Goal: Information Seeking & Learning: Learn about a topic

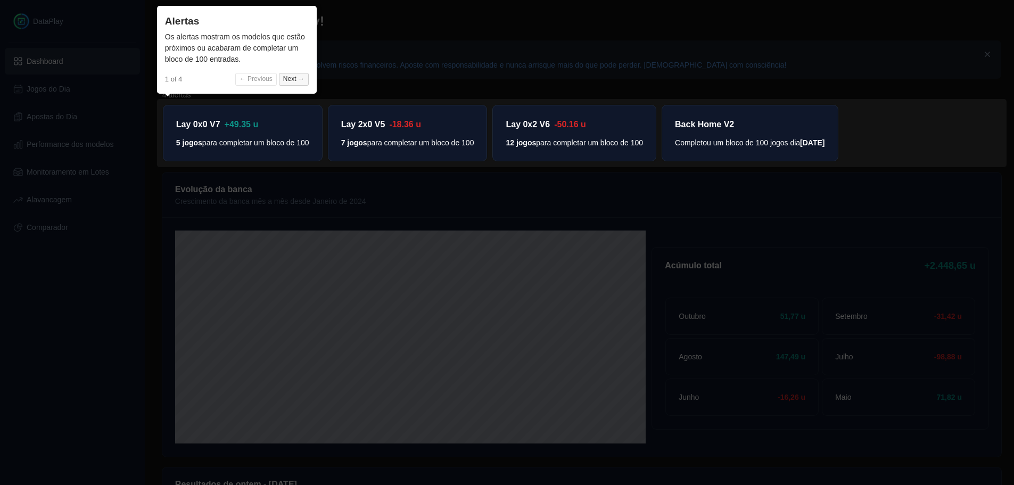
click at [290, 80] on button "Next →" at bounding box center [294, 79] width 30 height 13
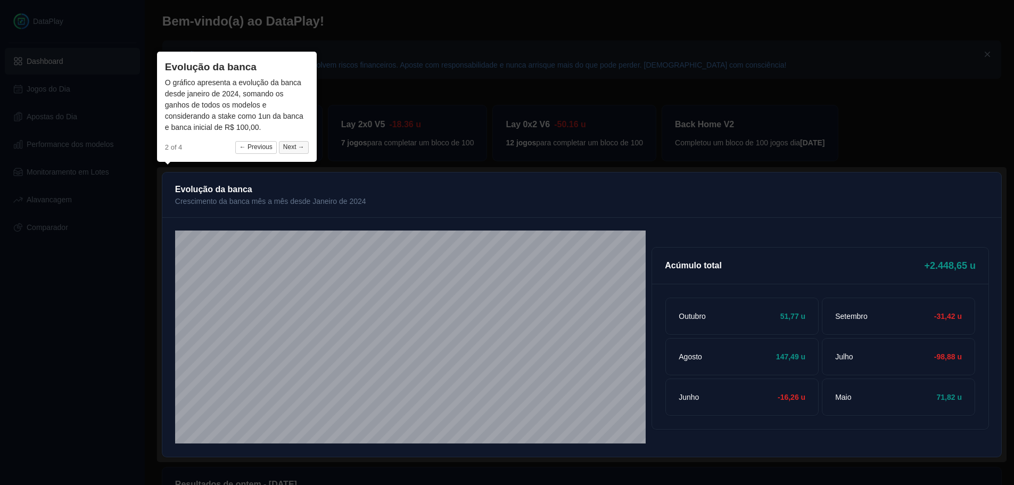
click at [300, 150] on button "Next →" at bounding box center [294, 147] width 30 height 13
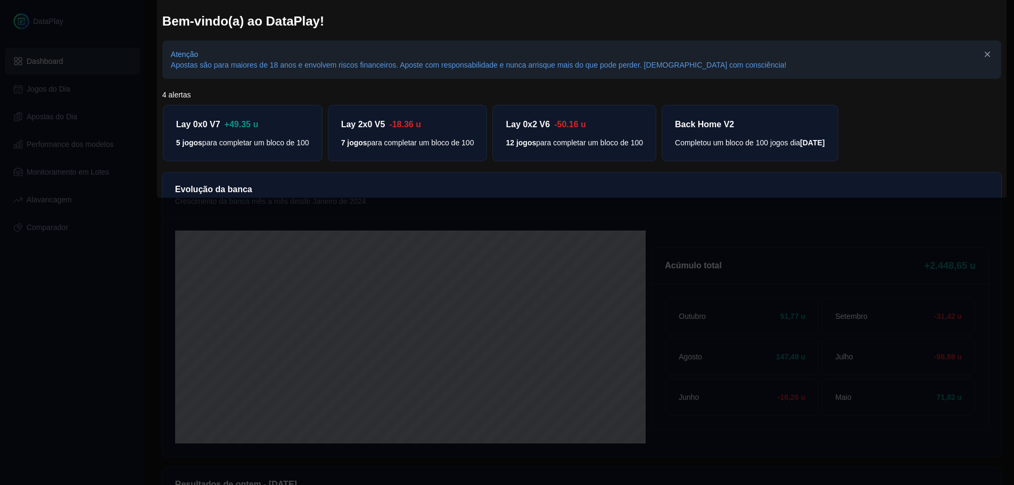
scroll to position [313, 0]
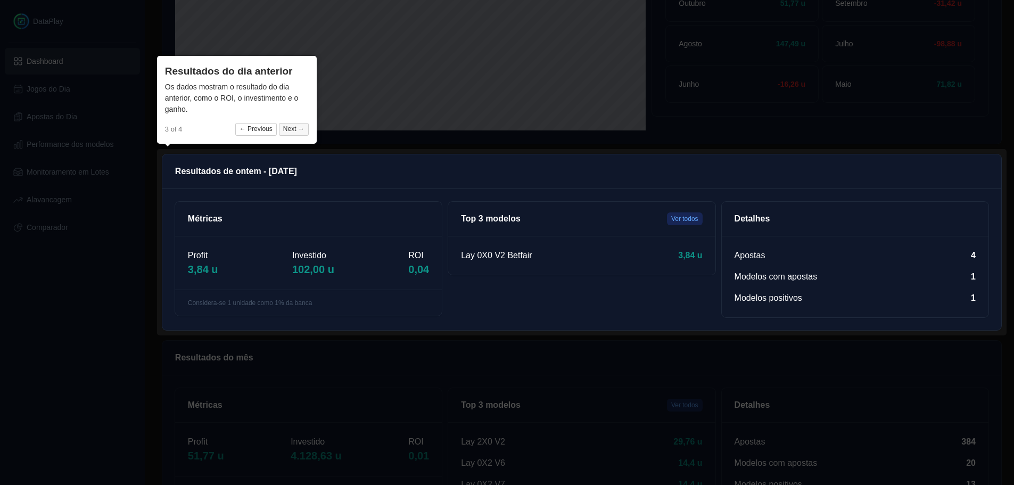
click at [291, 126] on button "Next →" at bounding box center [294, 129] width 30 height 13
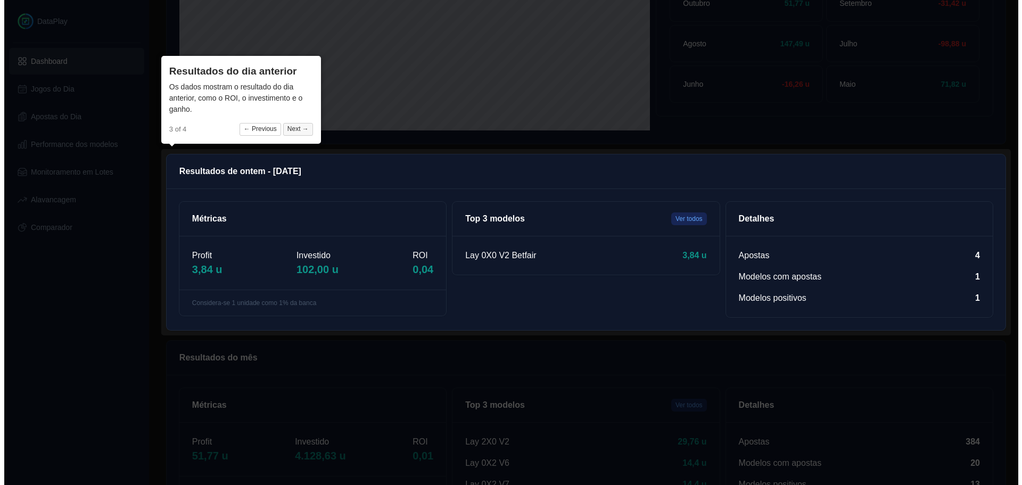
scroll to position [357, 0]
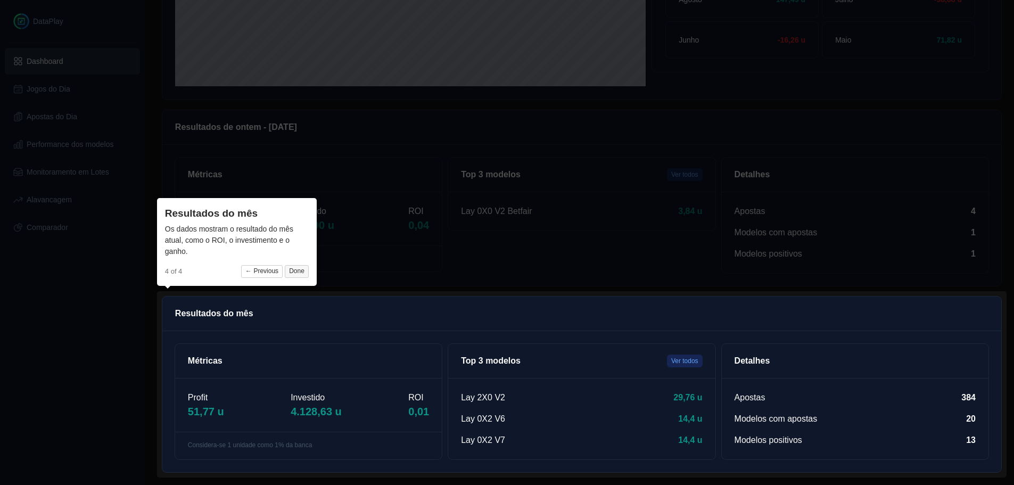
click at [300, 269] on button "Done" at bounding box center [297, 271] width 24 height 13
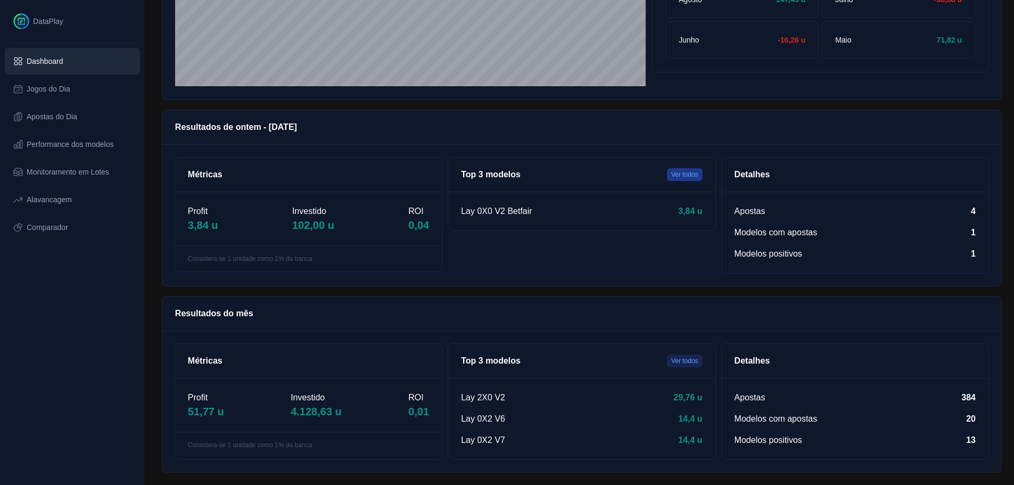
click at [683, 174] on button "Ver todos" at bounding box center [685, 174] width 36 height 13
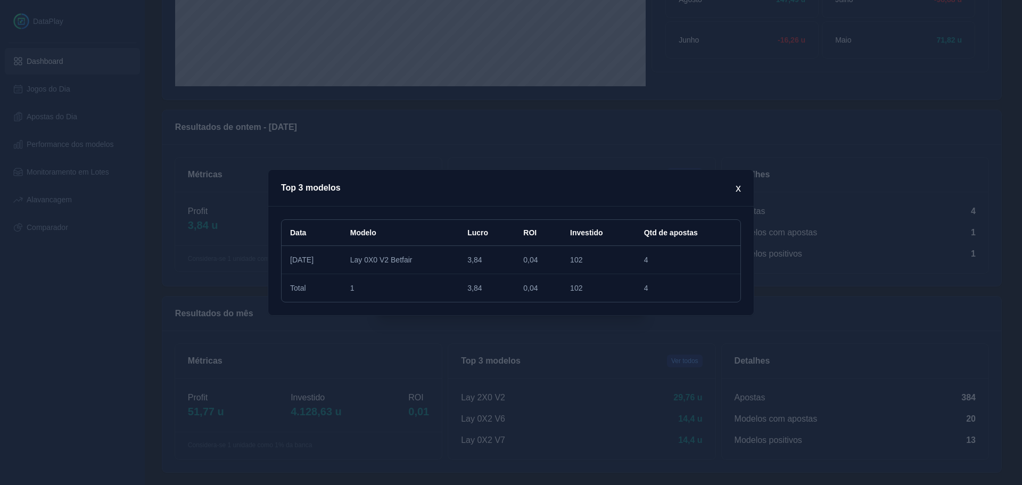
click at [740, 189] on p "x" at bounding box center [738, 187] width 5 height 15
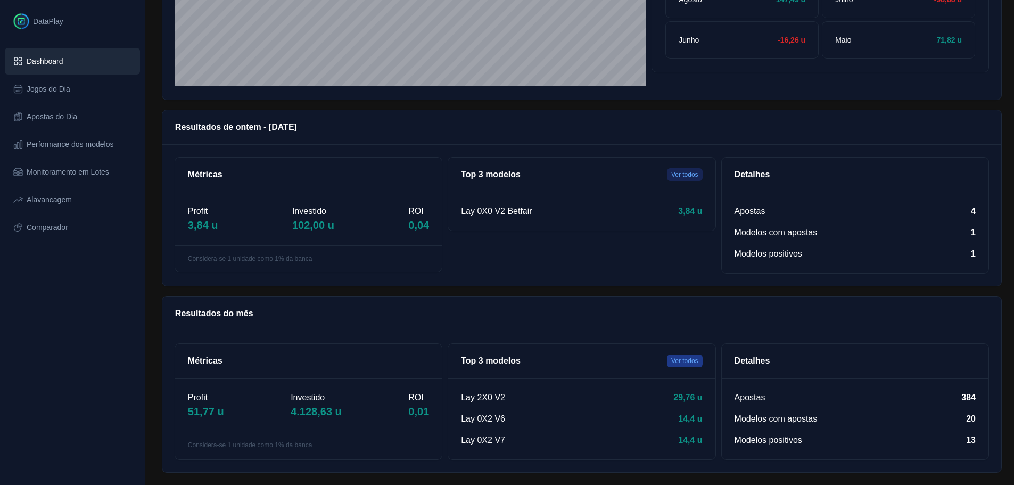
click at [687, 365] on button "Ver todos" at bounding box center [685, 361] width 36 height 13
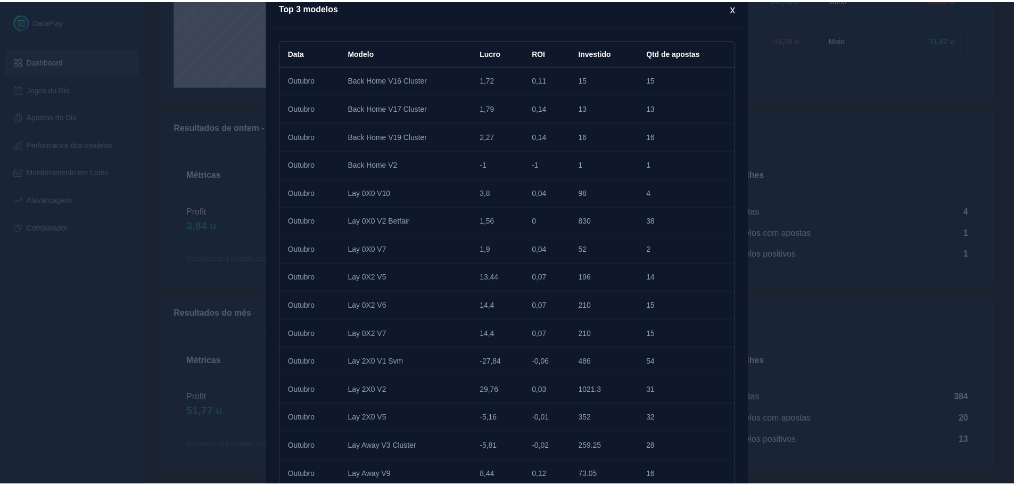
scroll to position [18, 0]
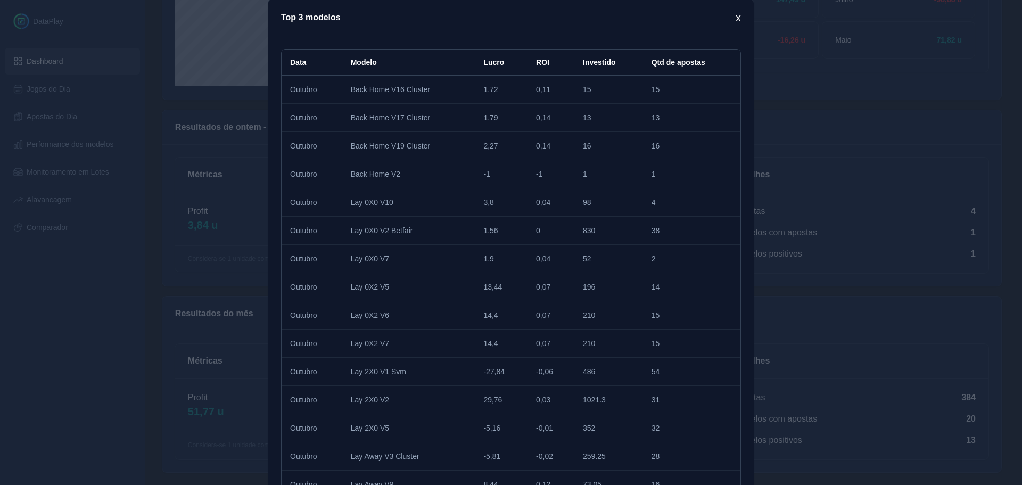
click at [736, 20] on p "x" at bounding box center [738, 17] width 5 height 15
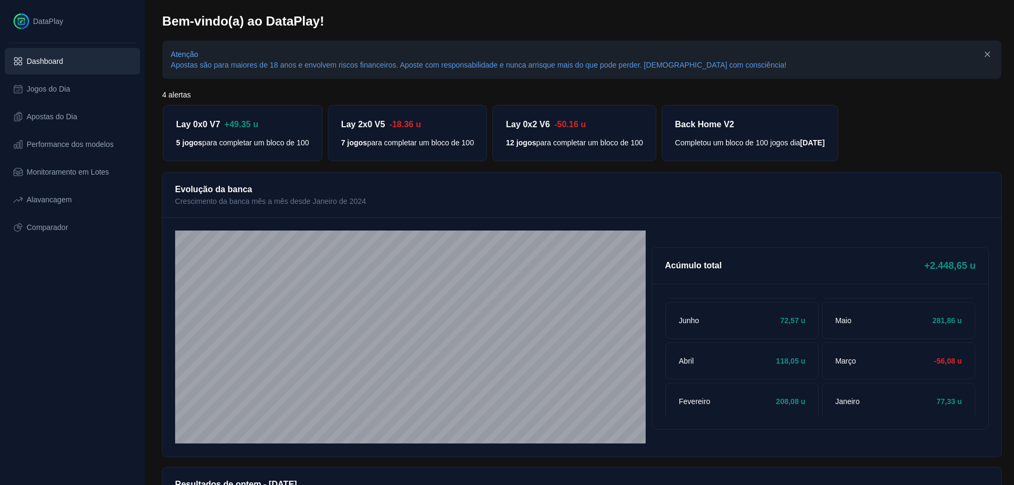
scroll to position [324, 0]
click at [647, 295] on div "Acúmulo total +2.448,65 u Outubro 51,77 u Setembro -31,42 u Agosto 147,49 u Jul…" at bounding box center [582, 338] width 814 height 214
click at [75, 141] on span "Performance dos modelos" at bounding box center [70, 144] width 87 height 11
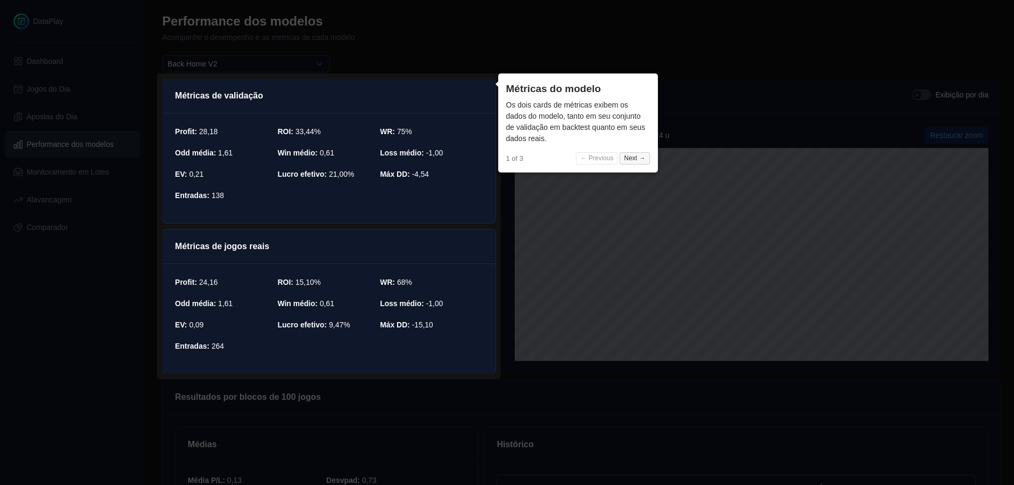
click at [632, 157] on button "Next →" at bounding box center [635, 158] width 30 height 13
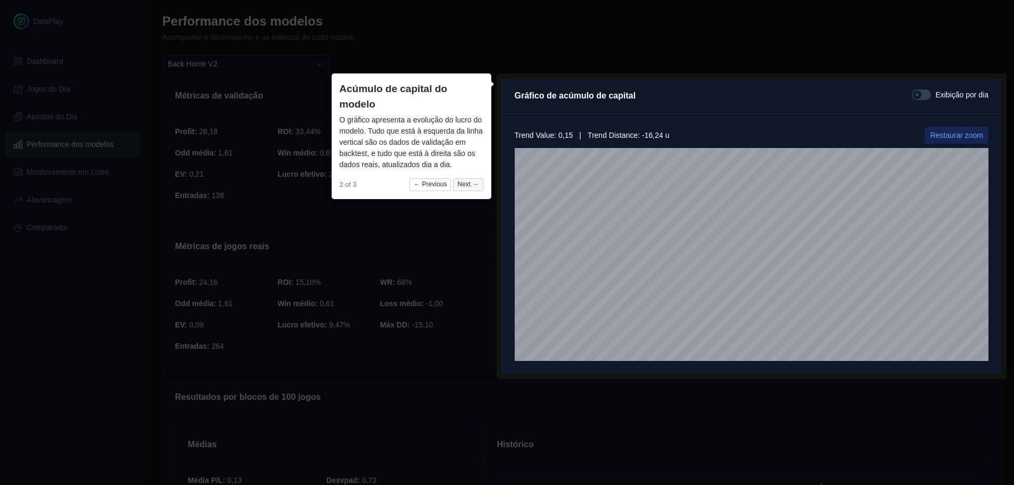
click at [468, 182] on button "Next →" at bounding box center [468, 184] width 30 height 13
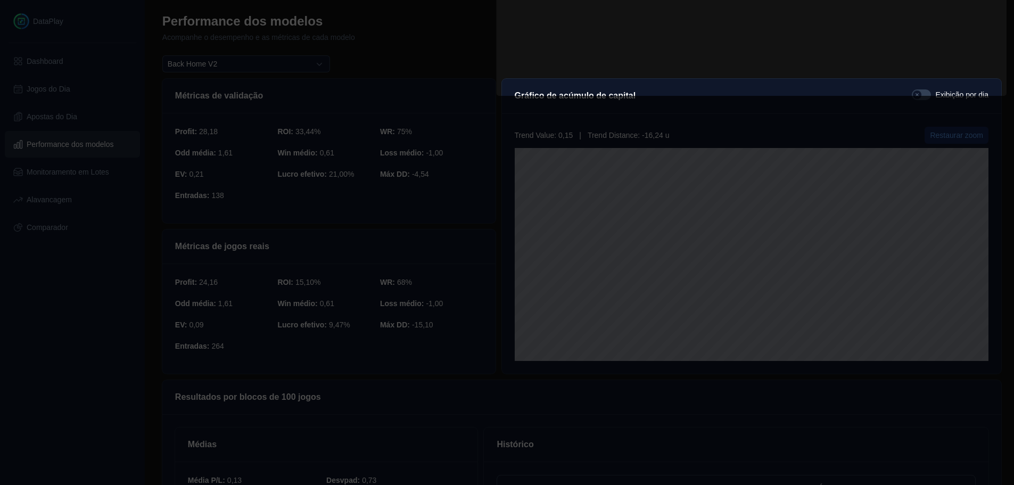
scroll to position [283, 0]
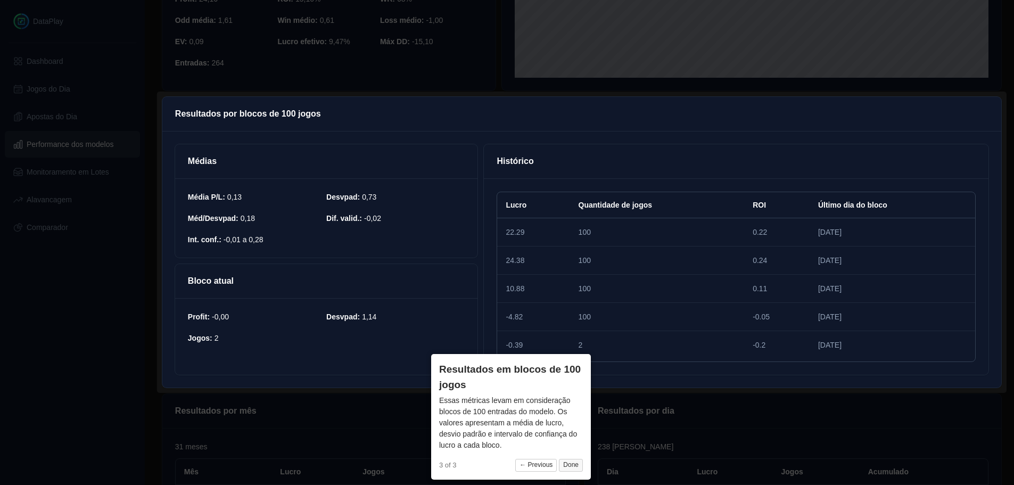
click at [571, 464] on button "Done" at bounding box center [571, 465] width 24 height 13
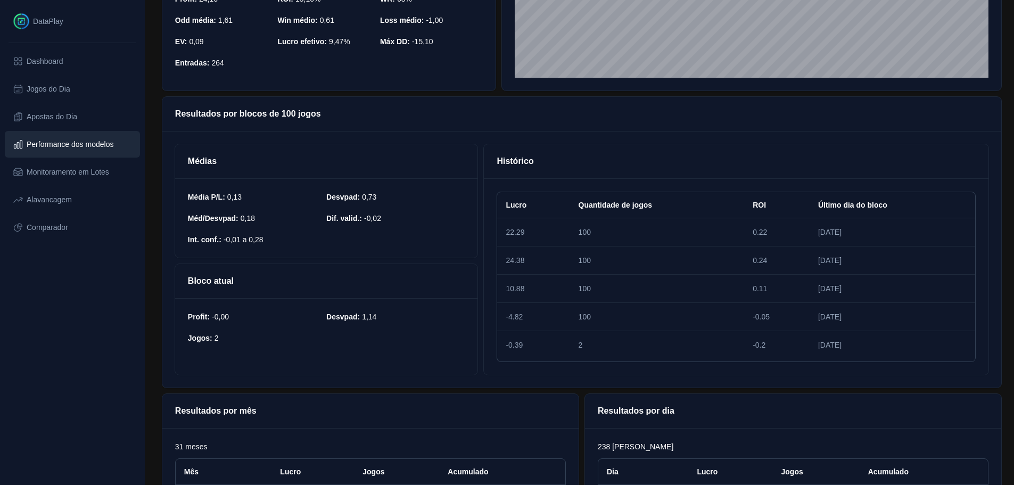
scroll to position [17, 0]
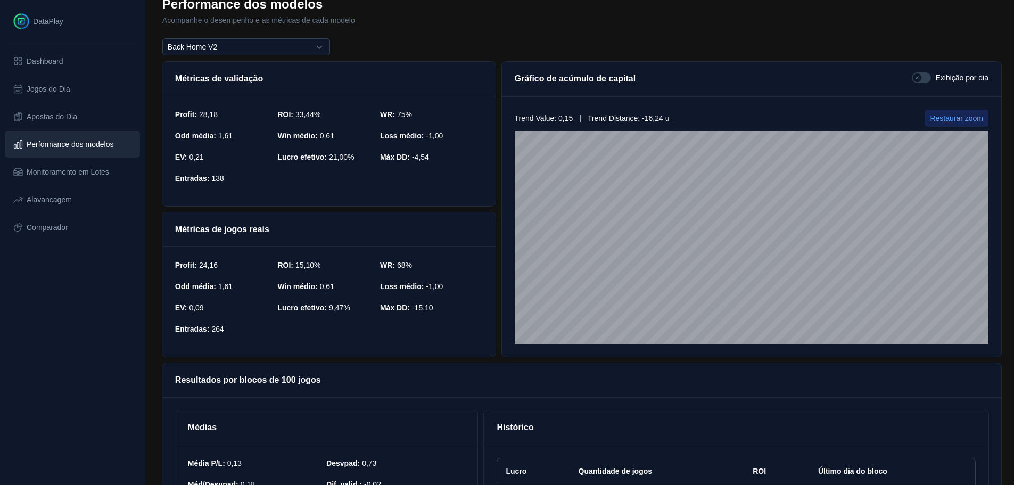
click at [921, 78] on button "button" at bounding box center [921, 77] width 19 height 11
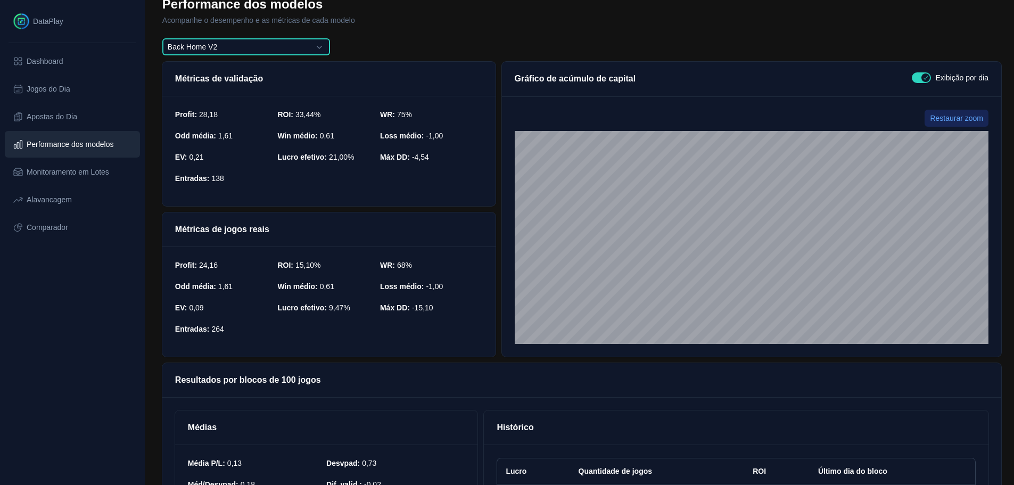
click at [219, 49] on button "Back Home V2" at bounding box center [246, 46] width 168 height 17
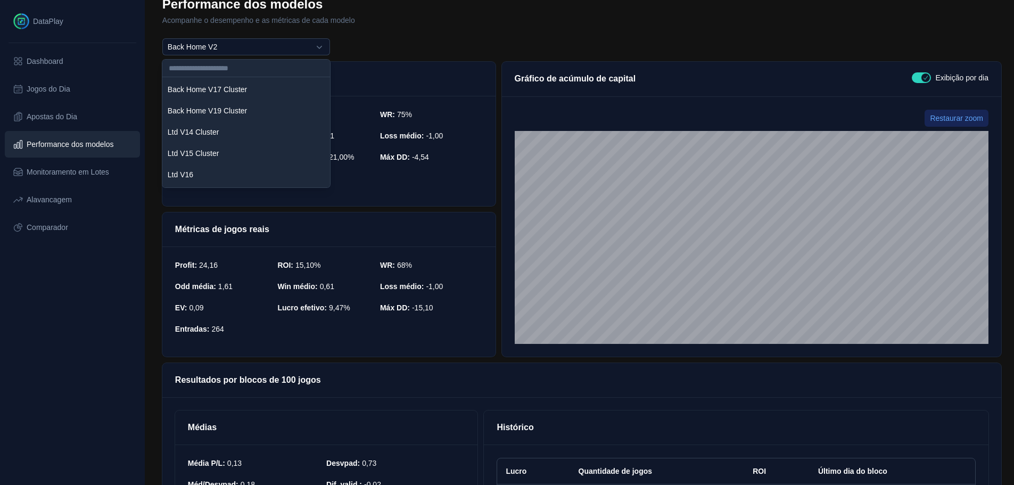
scroll to position [267, 0]
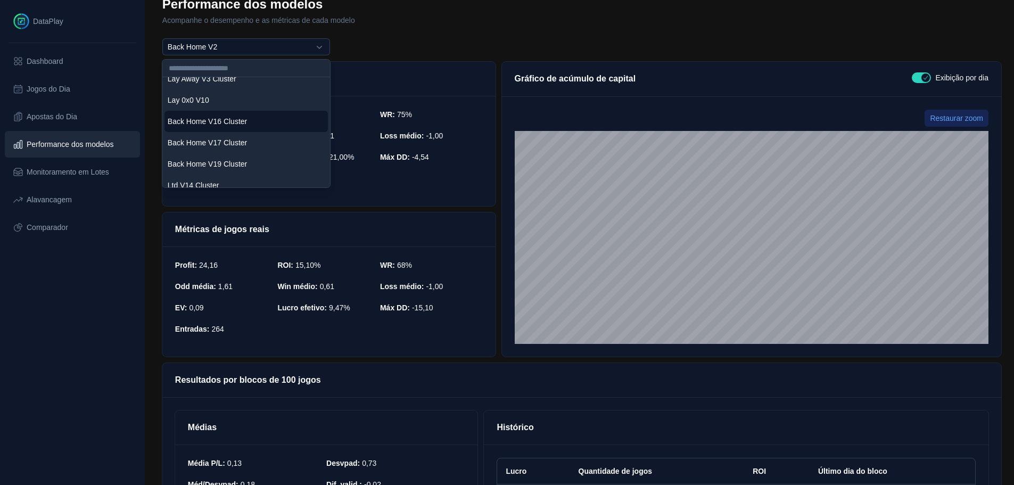
click at [242, 116] on span "Back Home V16 Cluster" at bounding box center [207, 121] width 79 height 11
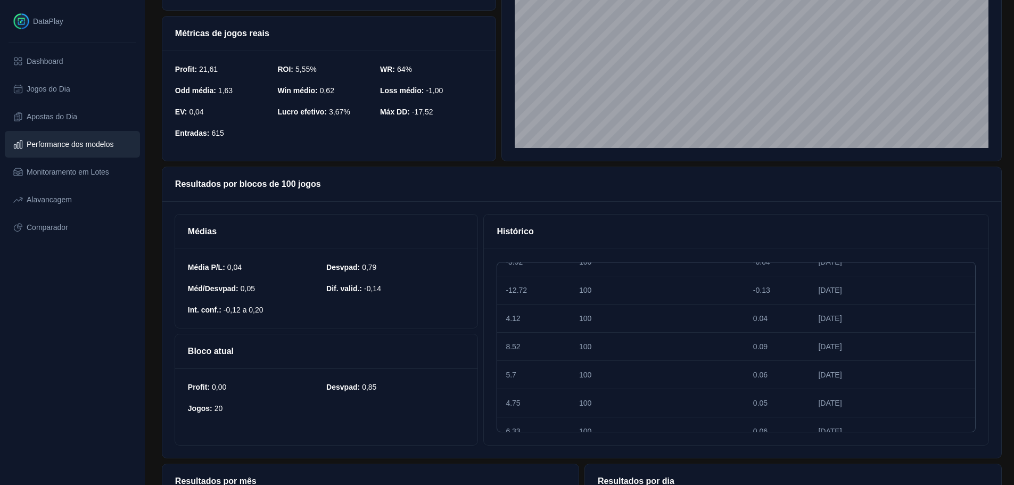
scroll to position [0, 0]
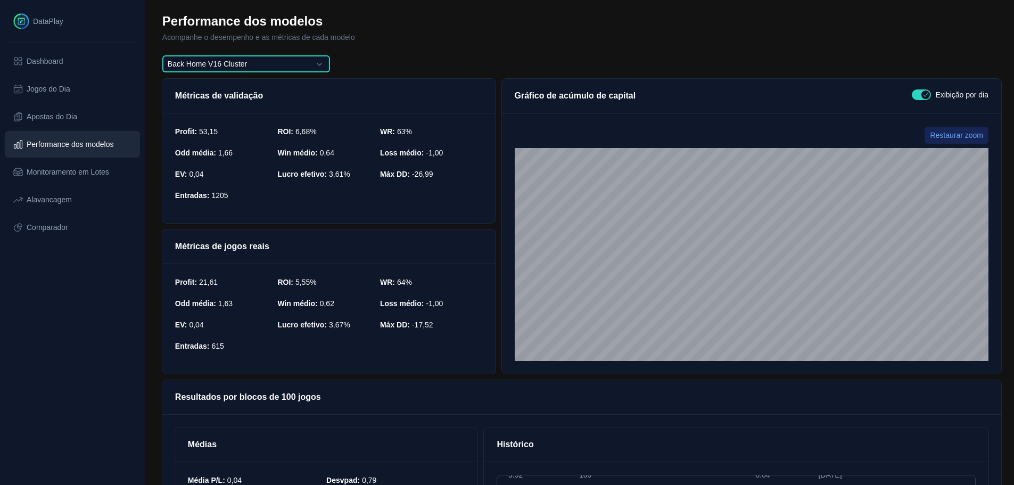
click at [289, 68] on button "Back Home V16 Cluster" at bounding box center [246, 63] width 168 height 17
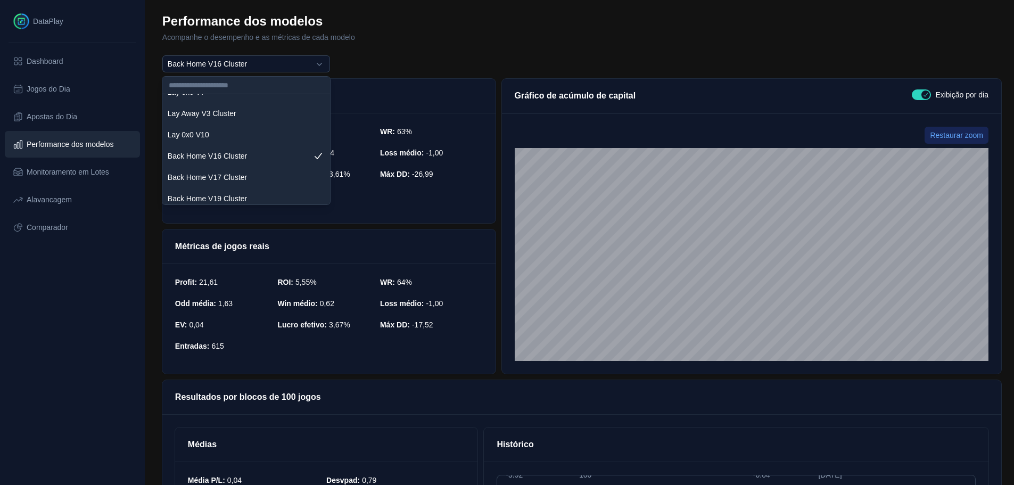
scroll to position [267, 0]
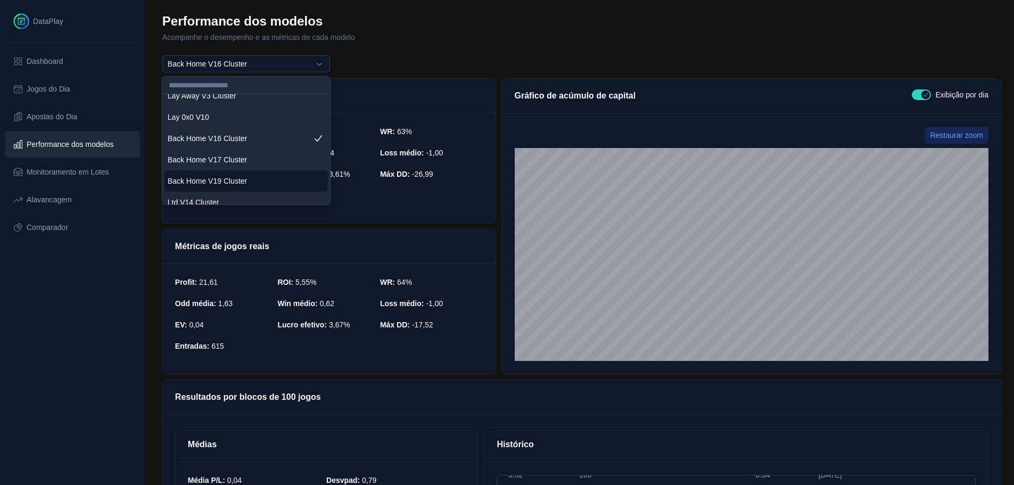
click at [251, 179] on li "Back Home V19 Cluster" at bounding box center [246, 180] width 163 height 21
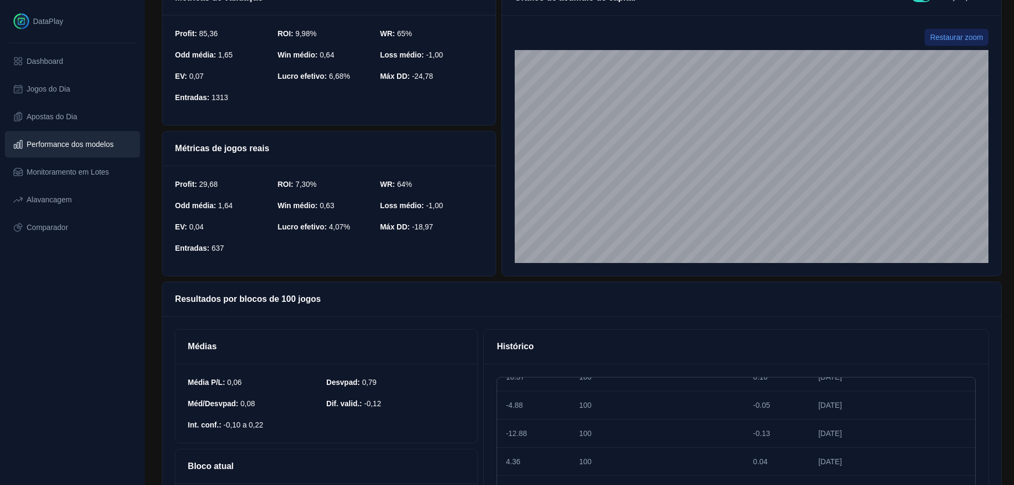
scroll to position [0, 0]
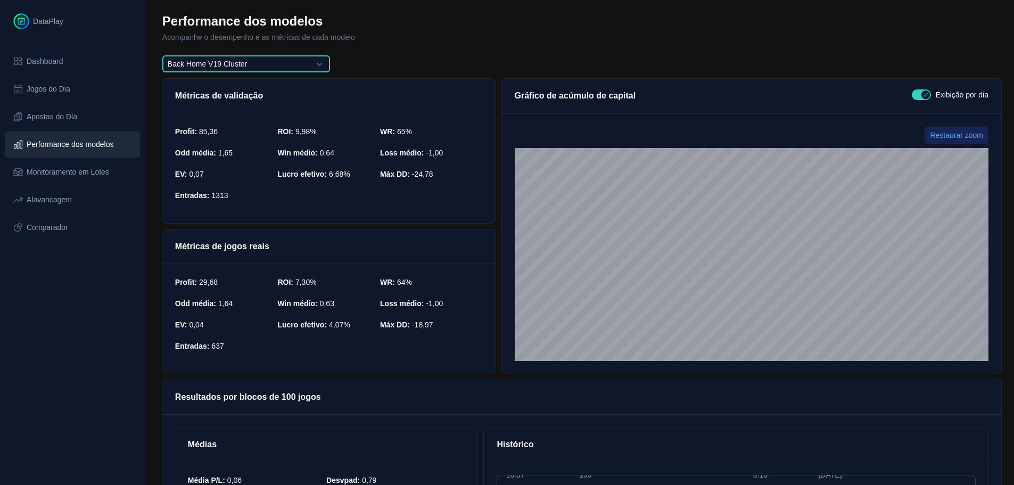
click at [302, 61] on button "Back Home V19 Cluster" at bounding box center [246, 63] width 168 height 17
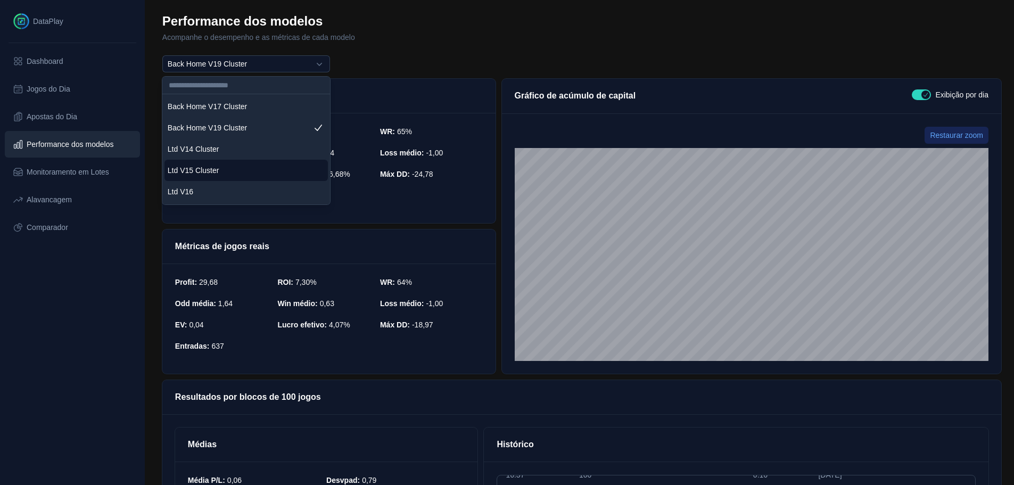
scroll to position [160, 0]
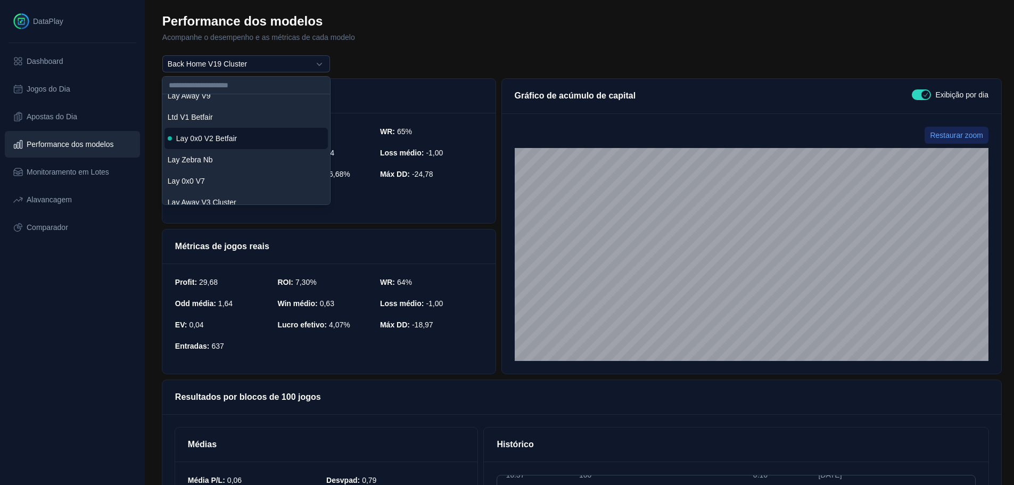
click at [222, 136] on span "Lay 0x0 V2 Betfair" at bounding box center [206, 138] width 61 height 11
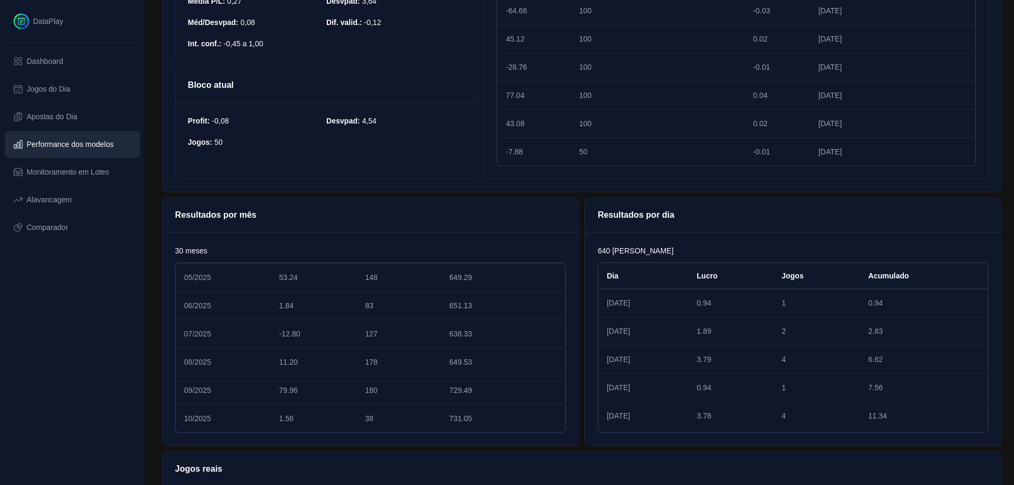
scroll to position [532, 0]
